Goal: Transaction & Acquisition: Obtain resource

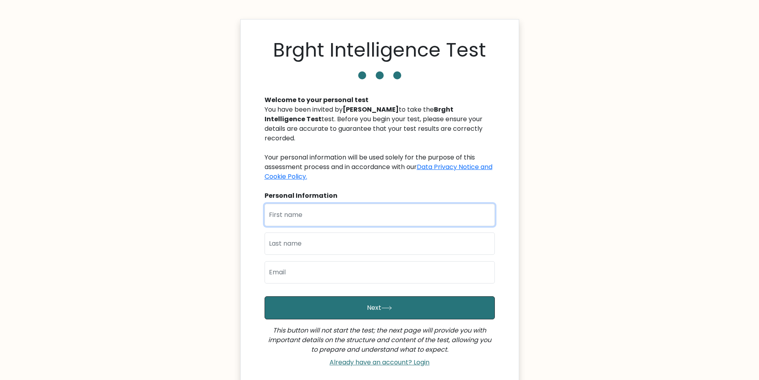
click at [332, 222] on input "text" at bounding box center [380, 215] width 230 height 22
type input "[PERSON_NAME]"
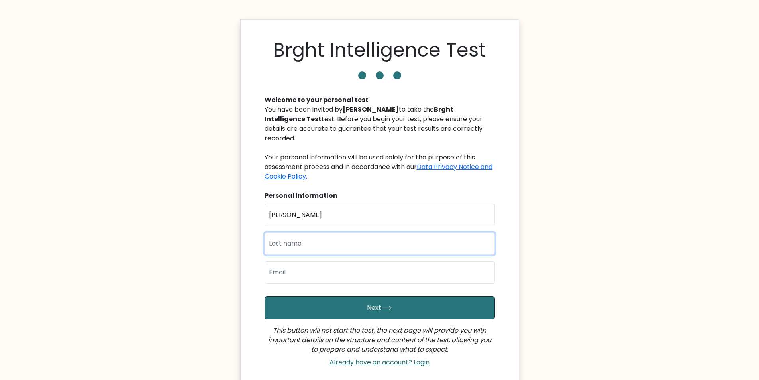
type input "Peralta"
type input "hayasintagiada@gmail.com"
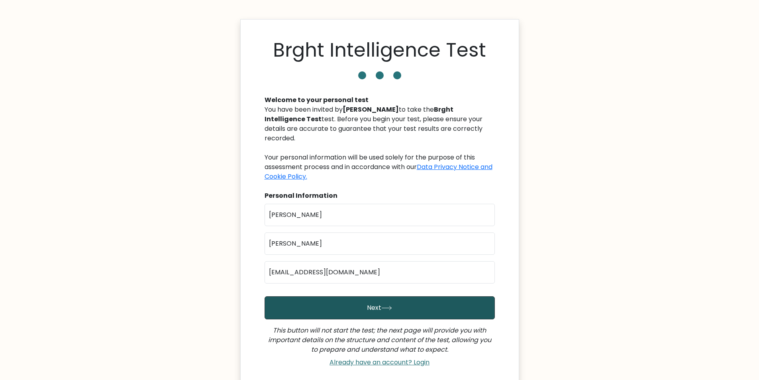
click at [347, 306] on button "Next" at bounding box center [380, 307] width 230 height 23
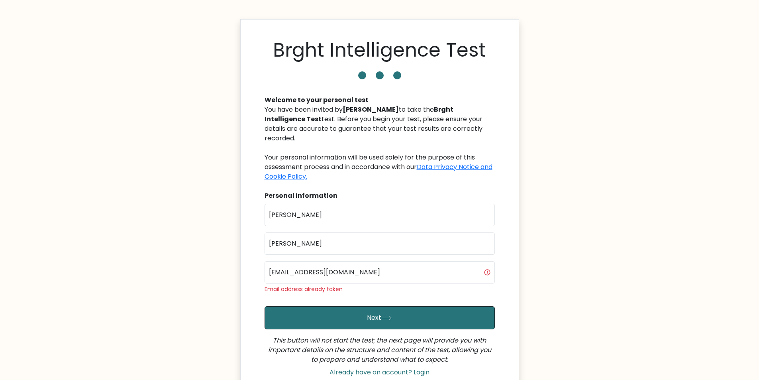
scroll to position [88, 0]
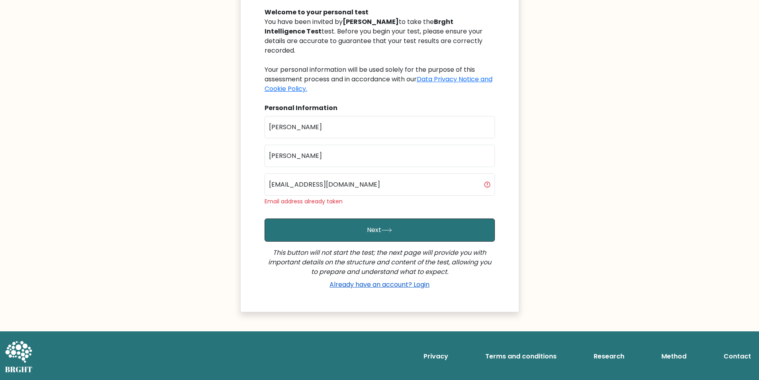
click at [420, 284] on link "Already have an account? Login" at bounding box center [379, 284] width 106 height 9
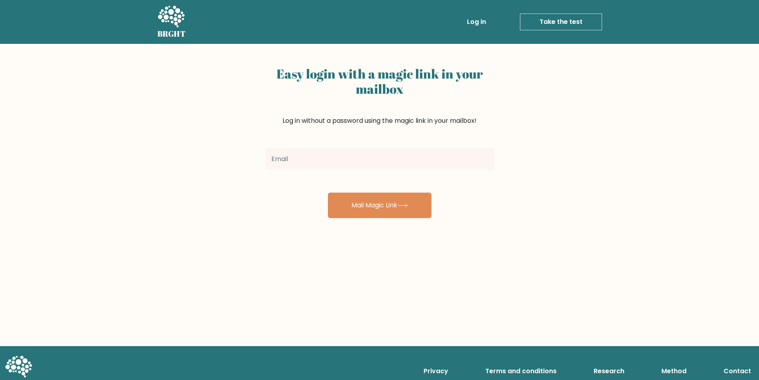
click at [343, 159] on input "email" at bounding box center [379, 159] width 229 height 22
type input "[EMAIL_ADDRESS][DOMAIN_NAME]"
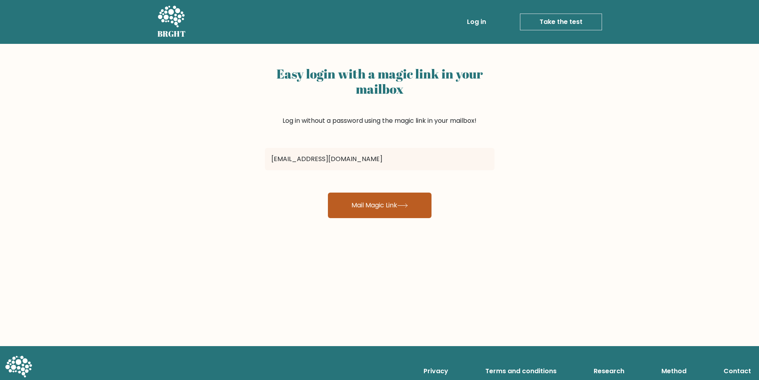
click at [364, 201] on button "Mail Magic Link" at bounding box center [380, 204] width 104 height 25
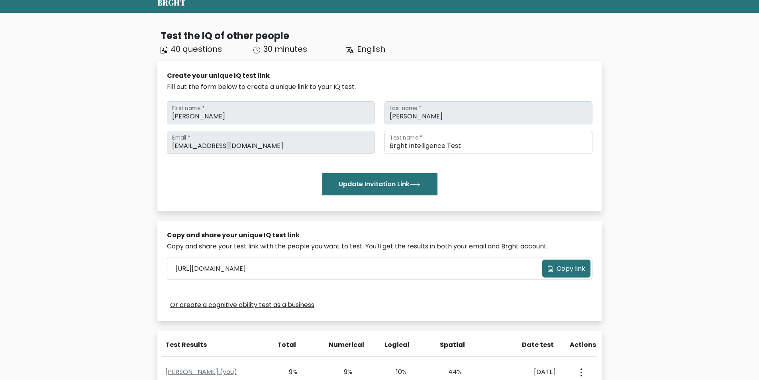
scroll to position [120, 0]
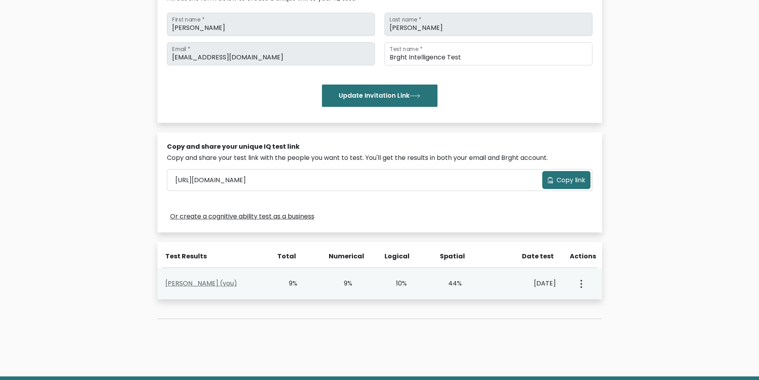
click at [237, 285] on link "Jade Hiacynth Peralta (you)" at bounding box center [201, 282] width 72 height 9
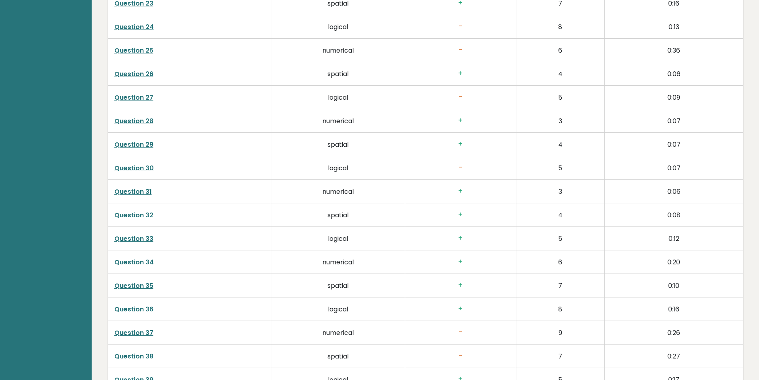
scroll to position [2019, 0]
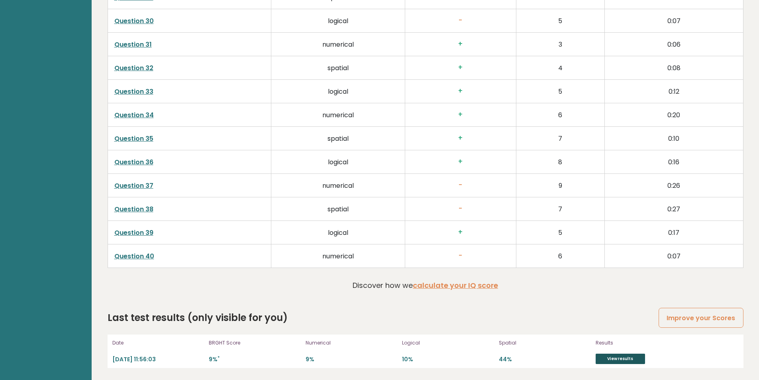
click at [607, 359] on link "View results" at bounding box center [620, 358] width 49 height 10
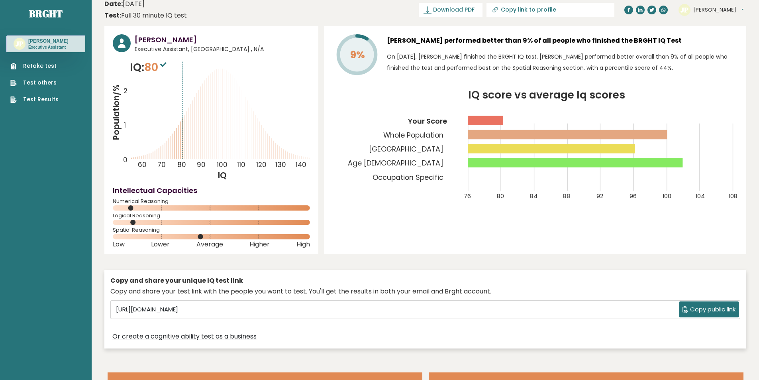
scroll to position [0, 0]
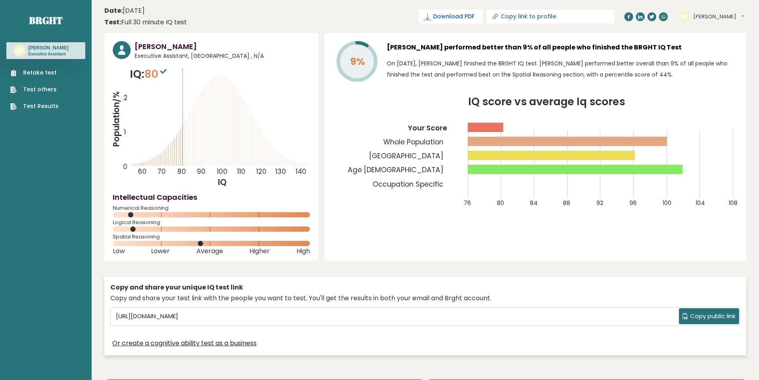
click at [474, 16] on span "Download PDF" at bounding box center [453, 16] width 41 height 8
